Goal: Transaction & Acquisition: Book appointment/travel/reservation

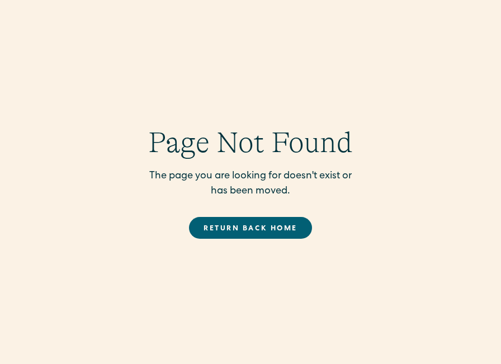
click at [239, 229] on link "Return back Home" at bounding box center [250, 228] width 123 height 22
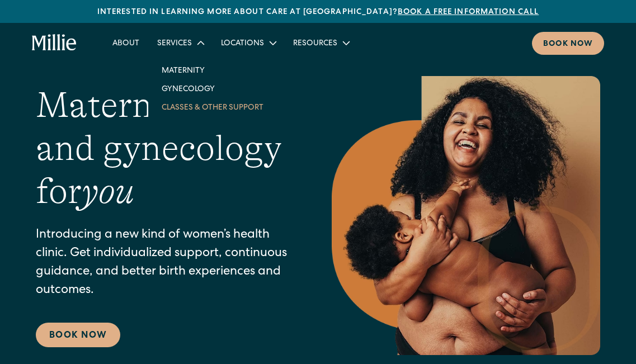
click at [189, 112] on link "Classes & Other Support" at bounding box center [213, 107] width 120 height 18
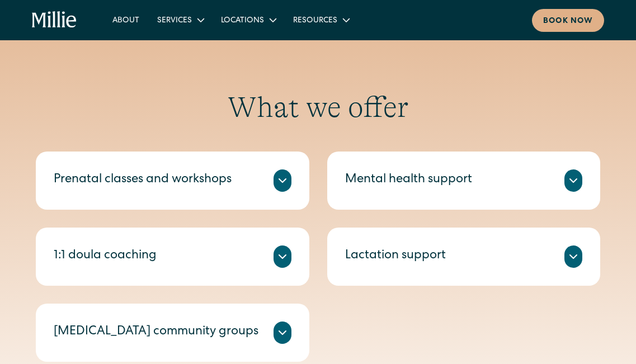
scroll to position [364, 0]
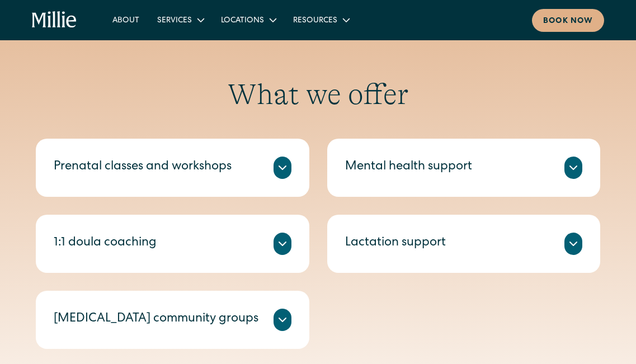
click at [286, 166] on icon at bounding box center [282, 167] width 13 height 13
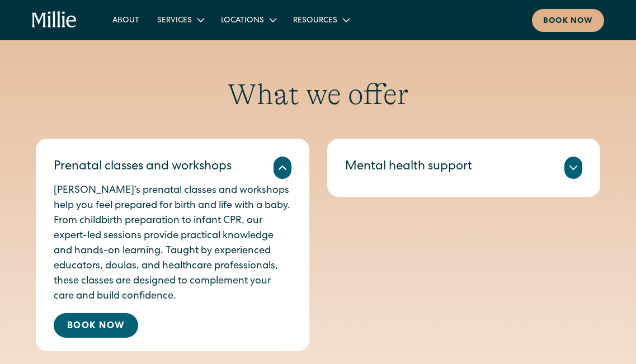
click at [286, 166] on icon at bounding box center [282, 167] width 13 height 13
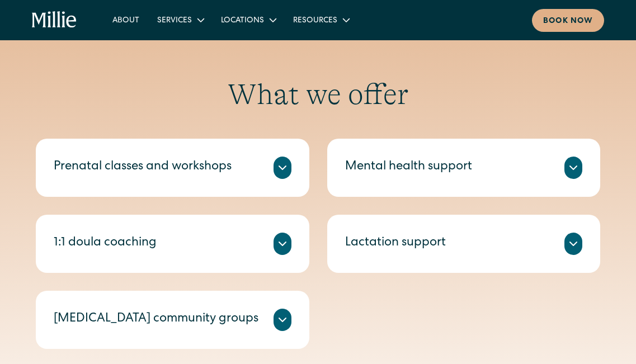
click at [571, 166] on icon at bounding box center [573, 167] width 7 height 3
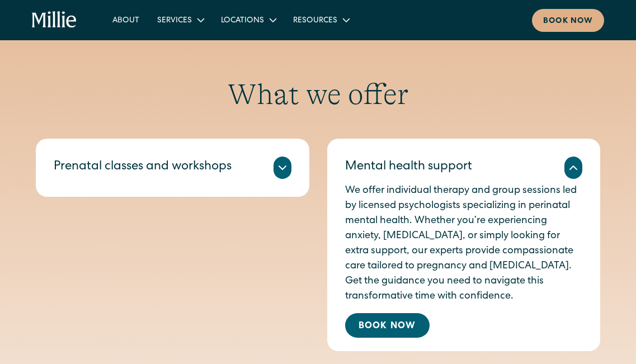
click at [571, 165] on icon at bounding box center [573, 167] width 13 height 13
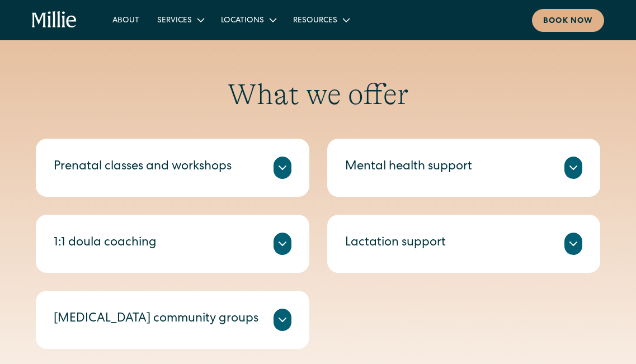
click at [290, 241] on div at bounding box center [283, 244] width 18 height 22
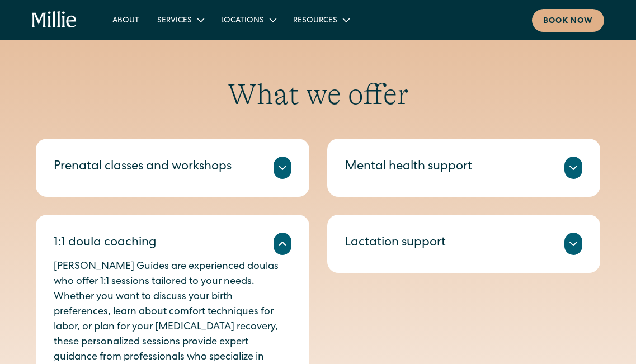
click at [290, 241] on div at bounding box center [283, 244] width 18 height 22
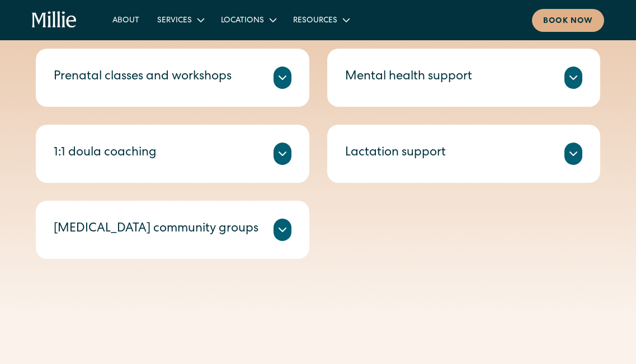
scroll to position [456, 0]
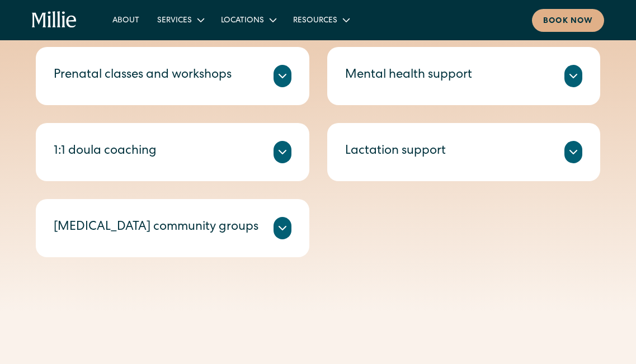
click at [289, 71] on icon at bounding box center [282, 75] width 13 height 13
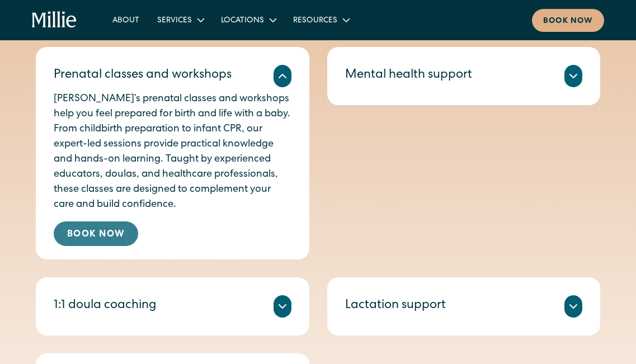
click at [93, 243] on link "Book Now" at bounding box center [96, 234] width 84 height 25
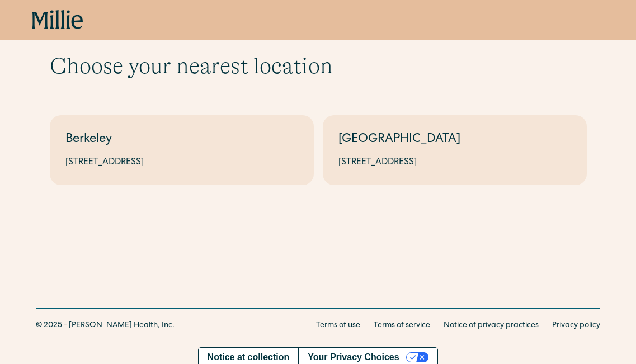
scroll to position [44, 0]
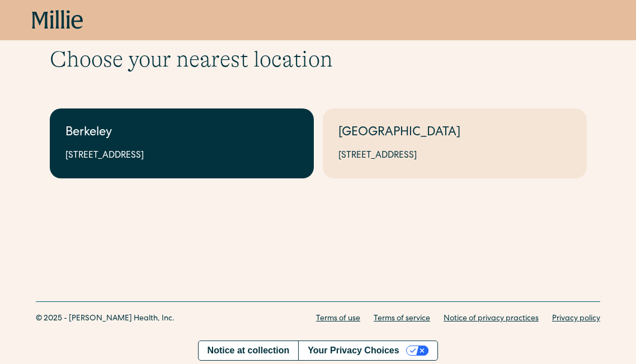
click at [229, 173] on link "Berkeley 2999 Regent St, Suite 524, Berkeley, CA 94705" at bounding box center [182, 144] width 264 height 70
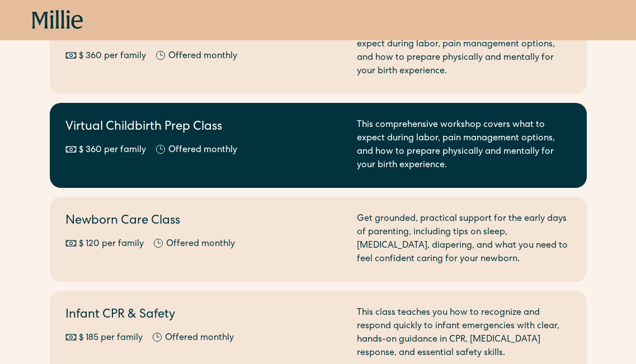
scroll to position [196, 0]
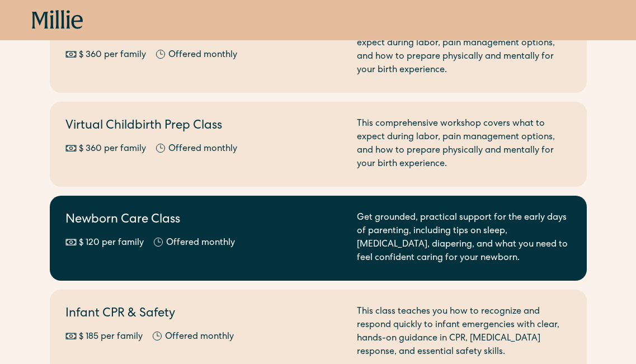
click at [285, 237] on div "$ 120 per family Offered monthly Every other month" at bounding box center [204, 243] width 278 height 13
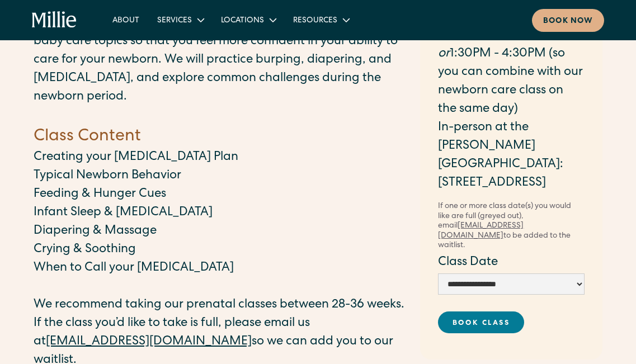
scroll to position [135, 0]
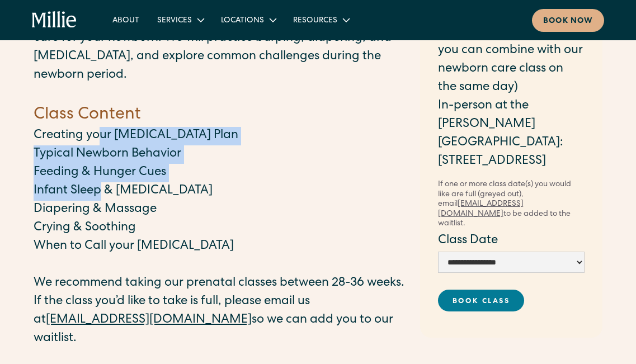
drag, startPoint x: 101, startPoint y: 135, endPoint x: 105, endPoint y: 195, distance: 60.0
click at [104, 195] on div "Our Newborn Care Class will cover [MEDICAL_DATA] planning and baby care topics …" at bounding box center [221, 237] width 375 height 489
click at [105, 195] on p "Infant Sleep & [MEDICAL_DATA]" at bounding box center [221, 191] width 375 height 18
